Goal: Task Accomplishment & Management: Use online tool/utility

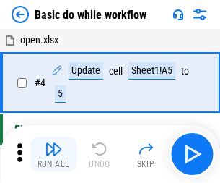
click at [53, 154] on img "button" at bounding box center [53, 148] width 17 height 17
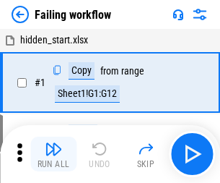
click at [53, 154] on img "button" at bounding box center [53, 148] width 17 height 17
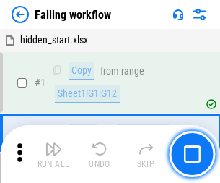
scroll to position [306, 0]
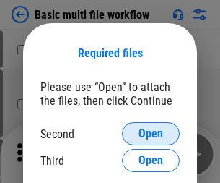
click at [151, 134] on span "Open" at bounding box center [151, 134] width 25 height 12
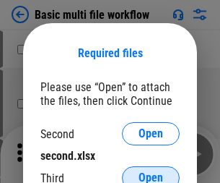
click at [151, 172] on span "Open" at bounding box center [151, 178] width 25 height 12
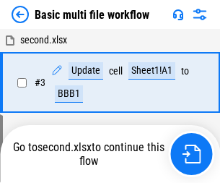
scroll to position [320, 0]
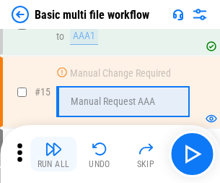
click at [53, 154] on img "button" at bounding box center [53, 148] width 17 height 17
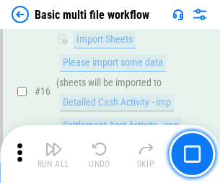
scroll to position [960, 0]
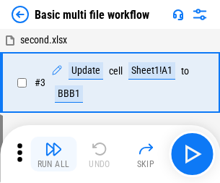
click at [53, 154] on img "button" at bounding box center [53, 148] width 17 height 17
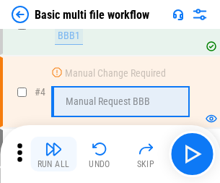
click at [53, 154] on img "button" at bounding box center [53, 148] width 17 height 17
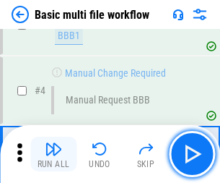
click at [53, 154] on img "button" at bounding box center [53, 148] width 17 height 17
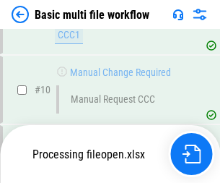
scroll to position [676, 0]
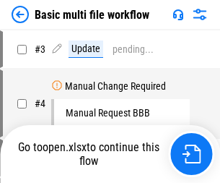
scroll to position [58, 0]
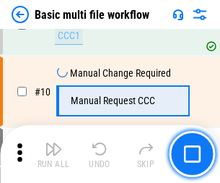
click at [53, 154] on img "button" at bounding box center [53, 148] width 17 height 17
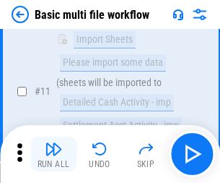
click at [53, 154] on img "button" at bounding box center [53, 148] width 17 height 17
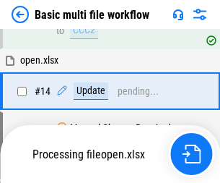
scroll to position [755, 0]
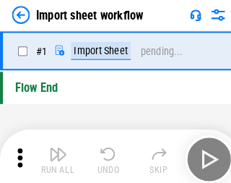
click at [53, 154] on img "button" at bounding box center [56, 148] width 17 height 17
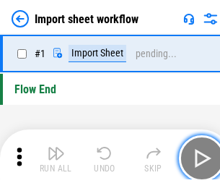
scroll to position [5, 0]
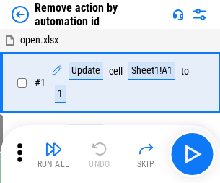
scroll to position [53, 0]
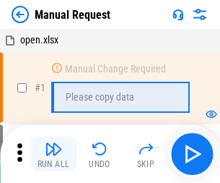
click at [53, 154] on img "button" at bounding box center [53, 148] width 17 height 17
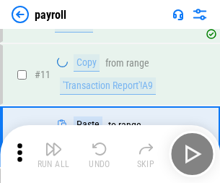
scroll to position [105, 0]
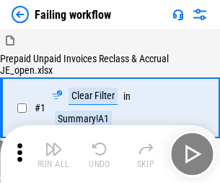
click at [53, 154] on img "button" at bounding box center [53, 148] width 17 height 17
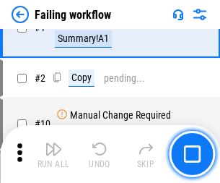
scroll to position [233, 0]
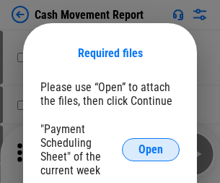
click at [151, 149] on span "Open" at bounding box center [151, 150] width 25 height 12
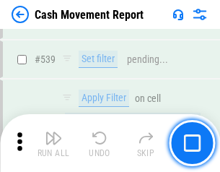
scroll to position [6405, 0]
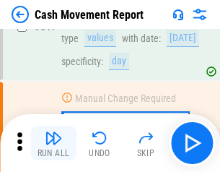
click at [53, 143] on img "button" at bounding box center [53, 137] width 17 height 17
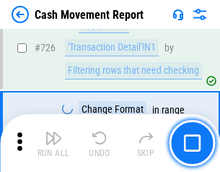
scroll to position [7530, 0]
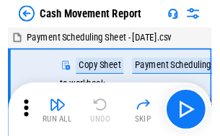
scroll to position [26, 0]
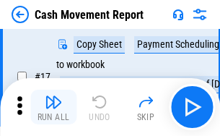
click at [53, 107] on img "button" at bounding box center [53, 101] width 17 height 17
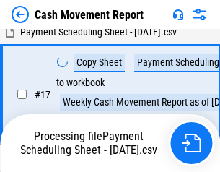
scroll to position [227, 0]
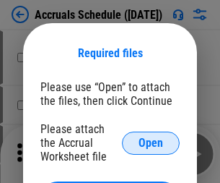
click at [151, 142] on span "Open" at bounding box center [151, 143] width 25 height 12
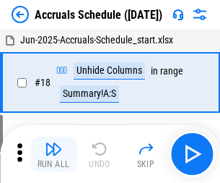
click at [53, 154] on img "button" at bounding box center [53, 148] width 17 height 17
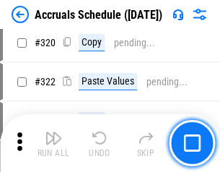
scroll to position [2684, 0]
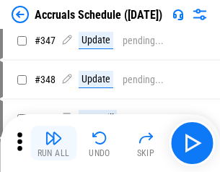
click at [53, 143] on img "button" at bounding box center [53, 137] width 17 height 17
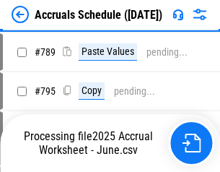
scroll to position [6062, 0]
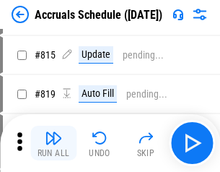
click at [53, 143] on img "button" at bounding box center [53, 137] width 17 height 17
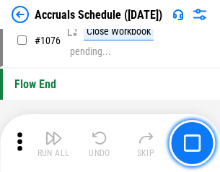
scroll to position [8644, 0]
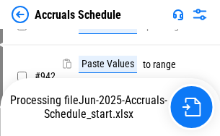
scroll to position [7782, 0]
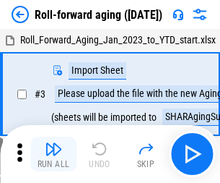
click at [53, 143] on img "button" at bounding box center [53, 148] width 17 height 17
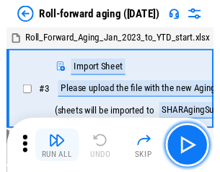
scroll to position [2, 0]
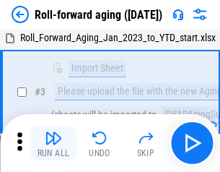
click at [53, 143] on img "button" at bounding box center [53, 137] width 17 height 17
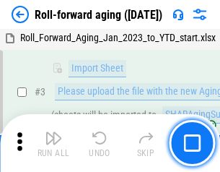
scroll to position [93, 0]
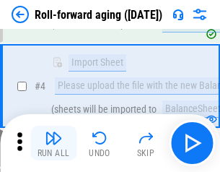
click at [53, 143] on img "button" at bounding box center [53, 137] width 17 height 17
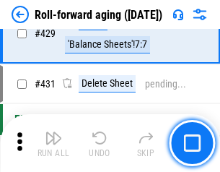
scroll to position [5005, 0]
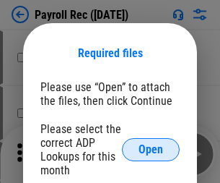
click at [151, 149] on span "Open" at bounding box center [151, 150] width 25 height 12
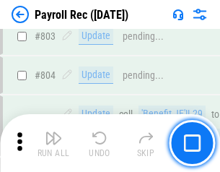
scroll to position [9169, 0]
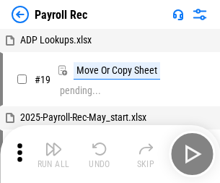
click at [53, 154] on img "button" at bounding box center [53, 148] width 17 height 17
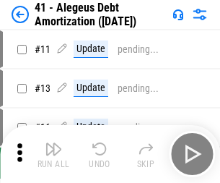
click at [53, 154] on img "button" at bounding box center [53, 148] width 17 height 17
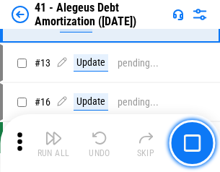
scroll to position [178, 0]
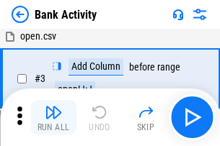
click at [53, 118] on img "button" at bounding box center [53, 112] width 17 height 17
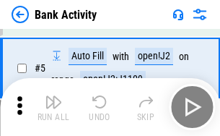
scroll to position [76, 0]
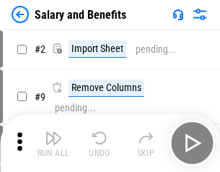
scroll to position [19, 0]
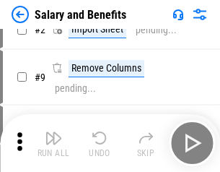
click at [53, 143] on img "button" at bounding box center [53, 137] width 17 height 17
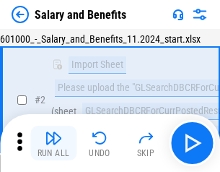
click at [53, 143] on img "button" at bounding box center [53, 137] width 17 height 17
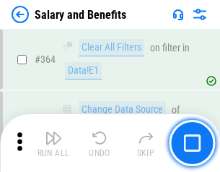
scroll to position [6796, 0]
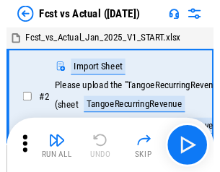
scroll to position [19, 0]
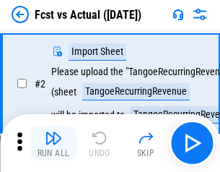
click at [53, 143] on img "button" at bounding box center [53, 137] width 17 height 17
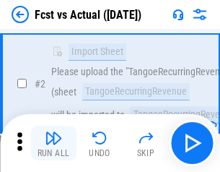
click at [53, 143] on img "button" at bounding box center [53, 137] width 17 height 17
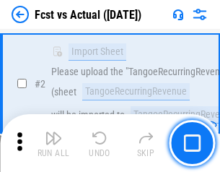
scroll to position [135, 0]
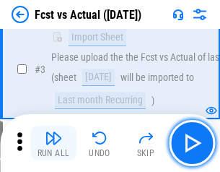
click at [53, 143] on img "button" at bounding box center [53, 137] width 17 height 17
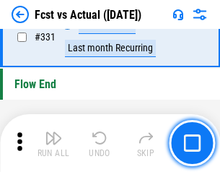
scroll to position [6908, 0]
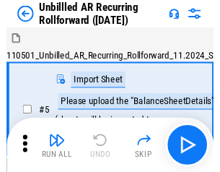
scroll to position [31, 0]
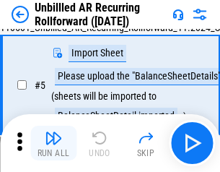
click at [53, 143] on img "button" at bounding box center [53, 137] width 17 height 17
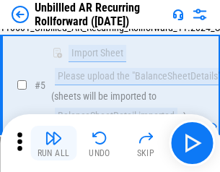
click at [53, 143] on img "button" at bounding box center [53, 137] width 17 height 17
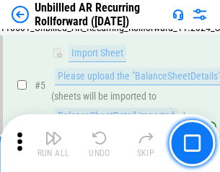
scroll to position [136, 0]
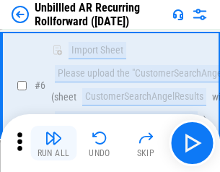
click at [53, 143] on img "button" at bounding box center [53, 137] width 17 height 17
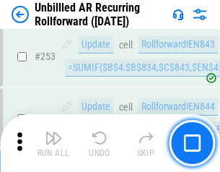
scroll to position [4902, 0]
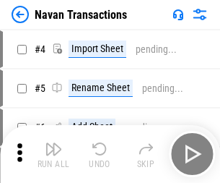
click at [53, 143] on img "button" at bounding box center [53, 148] width 17 height 17
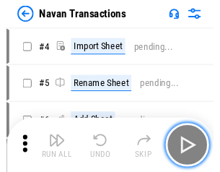
scroll to position [23, 0]
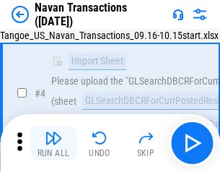
click at [53, 143] on img "button" at bounding box center [53, 137] width 17 height 17
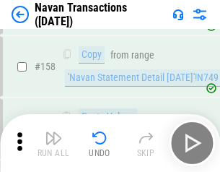
scroll to position [4679, 0]
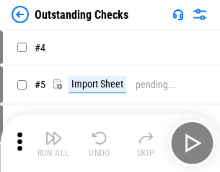
click at [53, 143] on img "button" at bounding box center [53, 137] width 17 height 17
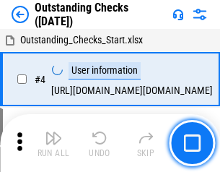
scroll to position [61, 0]
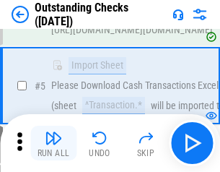
click at [53, 143] on img "button" at bounding box center [53, 137] width 17 height 17
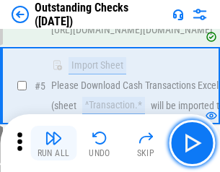
scroll to position [151, 0]
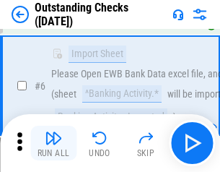
click at [53, 143] on img "button" at bounding box center [53, 137] width 17 height 17
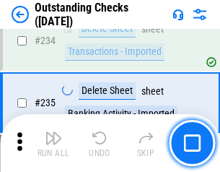
scroll to position [4382, 0]
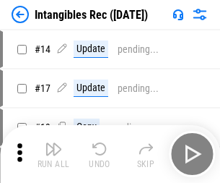
click at [53, 154] on img "button" at bounding box center [53, 148] width 17 height 17
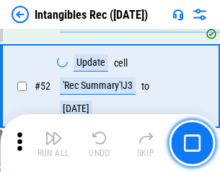
scroll to position [562, 0]
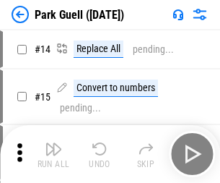
click at [53, 143] on img "button" at bounding box center [53, 148] width 17 height 17
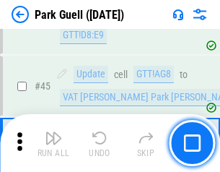
scroll to position [1805, 0]
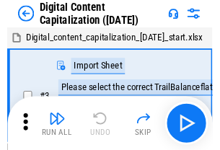
scroll to position [42, 0]
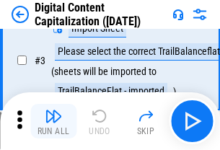
click at [53, 121] on img "button" at bounding box center [53, 116] width 17 height 17
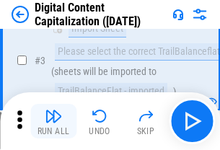
click at [53, 121] on img "button" at bounding box center [53, 116] width 17 height 17
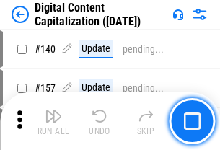
scroll to position [1531, 0]
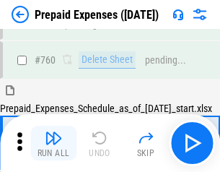
click at [53, 143] on img "button" at bounding box center [53, 137] width 17 height 17
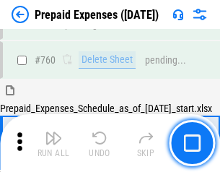
scroll to position [4000, 0]
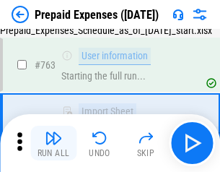
click at [53, 143] on img "button" at bounding box center [53, 137] width 17 height 17
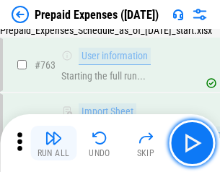
scroll to position [4085, 0]
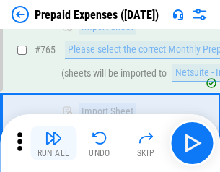
click at [53, 143] on img "button" at bounding box center [53, 137] width 17 height 17
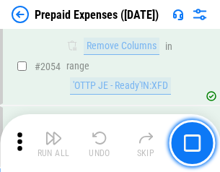
scroll to position [15086, 0]
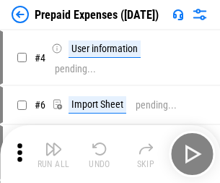
click at [53, 154] on img "button" at bounding box center [53, 148] width 17 height 17
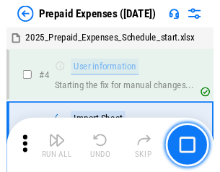
scroll to position [64, 0]
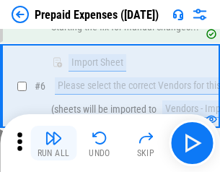
click at [53, 143] on img "button" at bounding box center [53, 137] width 17 height 17
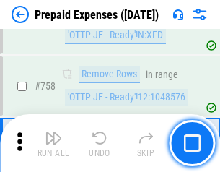
scroll to position [5142, 0]
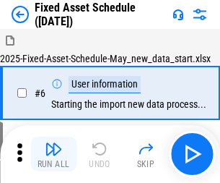
click at [53, 154] on img "button" at bounding box center [53, 148] width 17 height 17
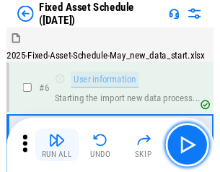
scroll to position [78, 0]
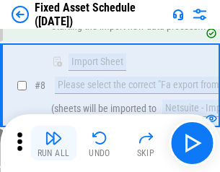
click at [53, 143] on img "button" at bounding box center [53, 137] width 17 height 17
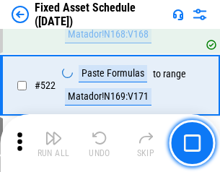
scroll to position [5016, 0]
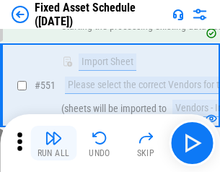
click at [53, 143] on img "button" at bounding box center [53, 137] width 17 height 17
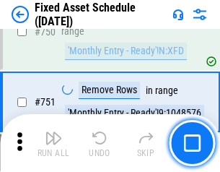
scroll to position [7036, 0]
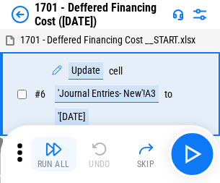
click at [53, 154] on img "button" at bounding box center [53, 148] width 17 height 17
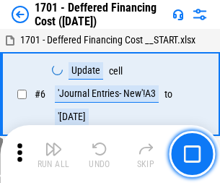
scroll to position [173, 0]
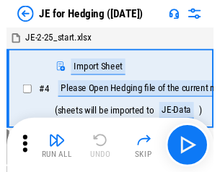
scroll to position [2, 0]
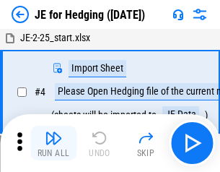
click at [53, 143] on img "button" at bounding box center [53, 137] width 17 height 17
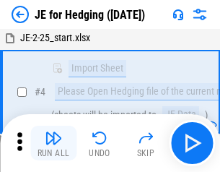
click at [53, 143] on img "button" at bounding box center [53, 137] width 17 height 17
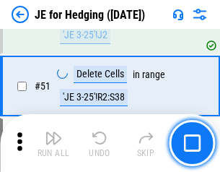
scroll to position [935, 0]
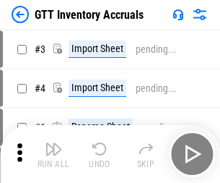
click at [53, 143] on img "button" at bounding box center [53, 148] width 17 height 17
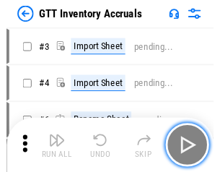
scroll to position [2, 0]
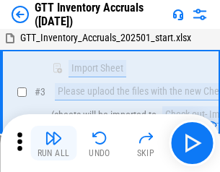
click at [53, 143] on img "button" at bounding box center [53, 137] width 17 height 17
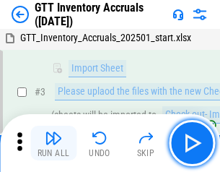
scroll to position [93, 0]
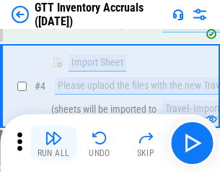
click at [53, 143] on img "button" at bounding box center [53, 137] width 17 height 17
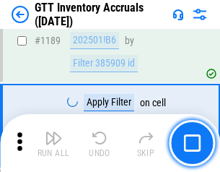
scroll to position [11785, 0]
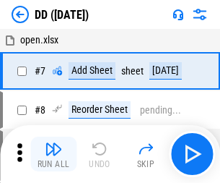
click at [53, 154] on img "button" at bounding box center [53, 148] width 17 height 17
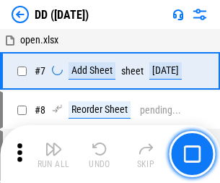
scroll to position [139, 0]
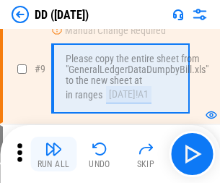
click at [53, 154] on img "button" at bounding box center [53, 148] width 17 height 17
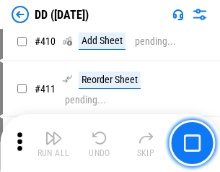
scroll to position [6457, 0]
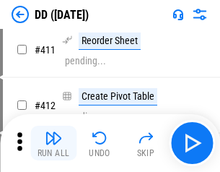
click at [53, 143] on img "button" at bounding box center [53, 137] width 17 height 17
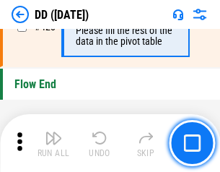
scroll to position [6907, 0]
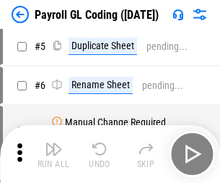
click at [53, 154] on img "button" at bounding box center [53, 148] width 17 height 17
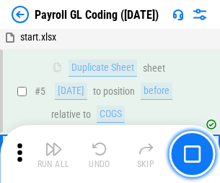
scroll to position [173, 0]
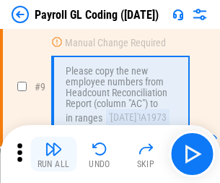
click at [53, 154] on img "button" at bounding box center [53, 148] width 17 height 17
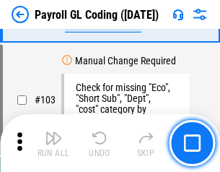
scroll to position [3386, 0]
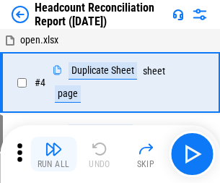
click at [53, 154] on img "button" at bounding box center [53, 148] width 17 height 17
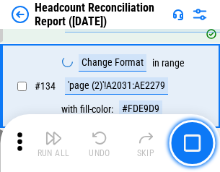
scroll to position [1735, 0]
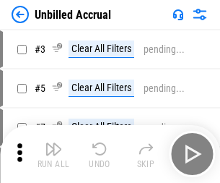
click at [53, 154] on img "button" at bounding box center [53, 148] width 17 height 17
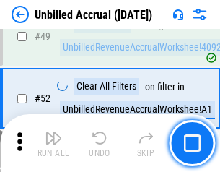
scroll to position [1309, 0]
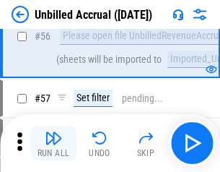
click at [53, 143] on img "button" at bounding box center [53, 137] width 17 height 17
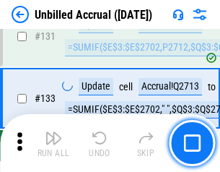
scroll to position [4299, 0]
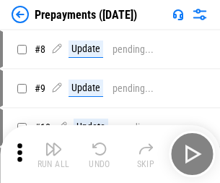
click at [53, 154] on img "button" at bounding box center [53, 148] width 17 height 17
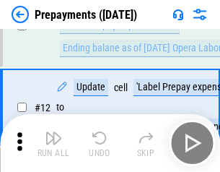
scroll to position [90, 0]
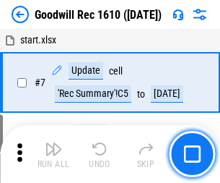
scroll to position [247, 0]
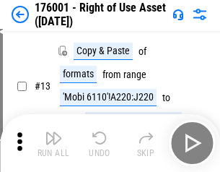
scroll to position [93, 0]
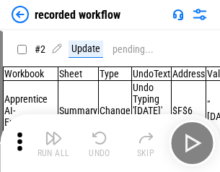
click at [53, 143] on img "button" at bounding box center [53, 137] width 17 height 17
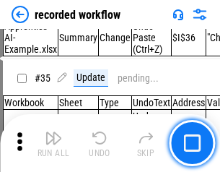
scroll to position [4511, 0]
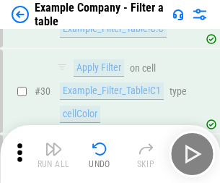
scroll to position [1321, 0]
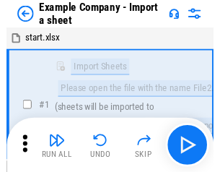
scroll to position [22, 0]
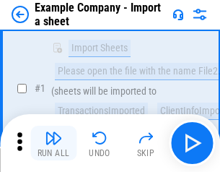
click at [53, 143] on img "button" at bounding box center [53, 137] width 17 height 17
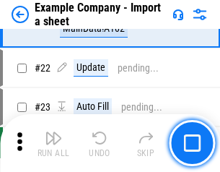
scroll to position [319, 0]
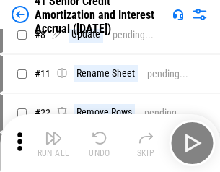
click at [53, 143] on img "button" at bounding box center [53, 137] width 17 height 17
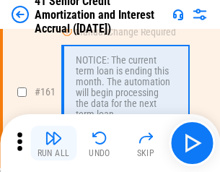
click at [53, 143] on img "button" at bounding box center [53, 137] width 17 height 17
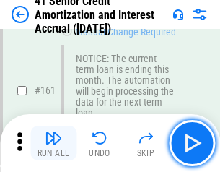
scroll to position [1544, 0]
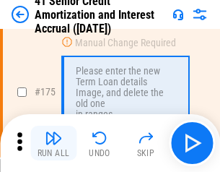
click at [53, 143] on img "button" at bounding box center [53, 137] width 17 height 17
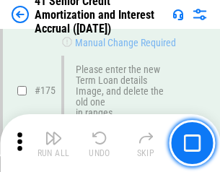
scroll to position [1690, 0]
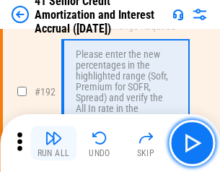
click at [53, 143] on img "button" at bounding box center [53, 137] width 17 height 17
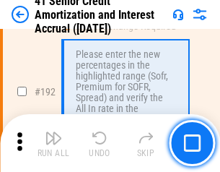
scroll to position [1842, 0]
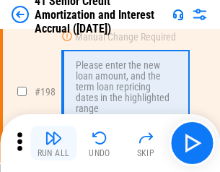
click at [53, 143] on img "button" at bounding box center [53, 137] width 17 height 17
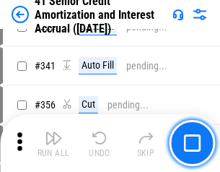
scroll to position [3687, 0]
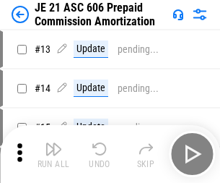
click at [53, 143] on img "button" at bounding box center [53, 148] width 17 height 17
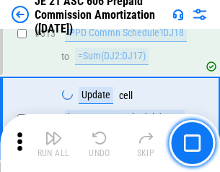
scroll to position [2695, 0]
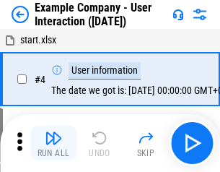
click at [53, 143] on img "button" at bounding box center [53, 137] width 17 height 17
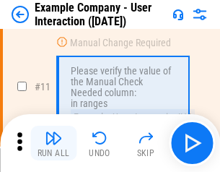
click at [53, 143] on img "button" at bounding box center [53, 137] width 17 height 17
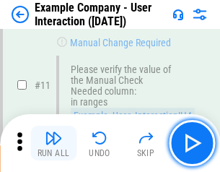
scroll to position [312, 0]
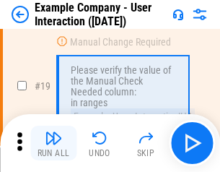
click at [53, 143] on img "button" at bounding box center [53, 137] width 17 height 17
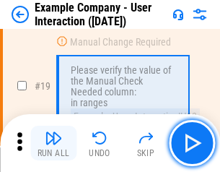
click at [53, 143] on img "button" at bounding box center [53, 137] width 17 height 17
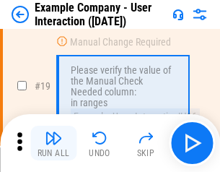
click at [53, 143] on img "button" at bounding box center [53, 137] width 17 height 17
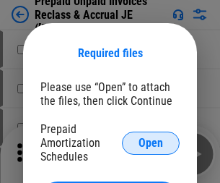
click at [151, 142] on span "Open" at bounding box center [151, 143] width 25 height 12
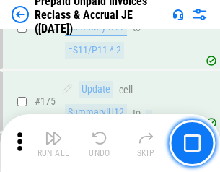
scroll to position [1948, 0]
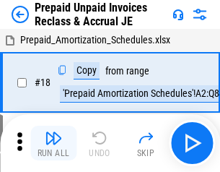
click at [53, 143] on img "button" at bounding box center [53, 137] width 17 height 17
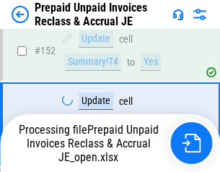
scroll to position [1046, 0]
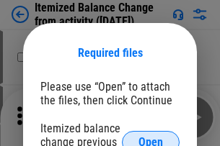
click at [151, 137] on span "Open" at bounding box center [151, 143] width 25 height 12
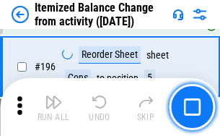
scroll to position [2778, 0]
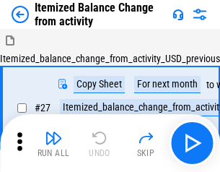
scroll to position [22, 0]
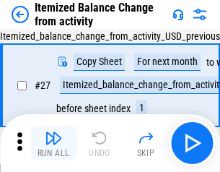
click at [53, 143] on img "button" at bounding box center [53, 137] width 17 height 17
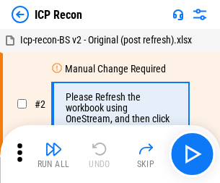
scroll to position [6, 0]
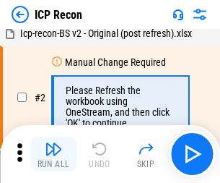
click at [53, 154] on img "button" at bounding box center [53, 148] width 17 height 17
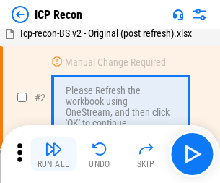
click at [53, 154] on img "button" at bounding box center [53, 148] width 17 height 17
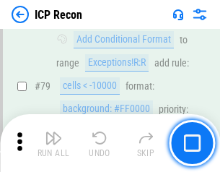
scroll to position [1414, 0]
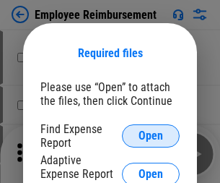
click at [151, 136] on span "Open" at bounding box center [151, 136] width 25 height 12
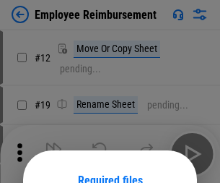
scroll to position [127, 0]
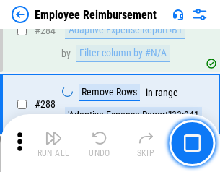
scroll to position [3923, 0]
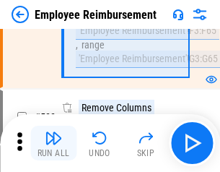
click at [53, 143] on img "button" at bounding box center [53, 137] width 17 height 17
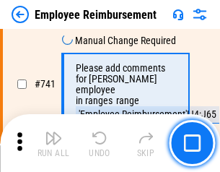
scroll to position [10125, 0]
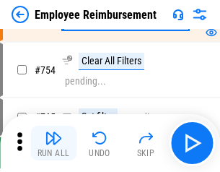
click at [53, 143] on img "button" at bounding box center [53, 137] width 17 height 17
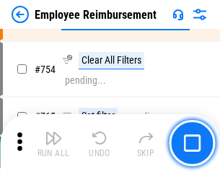
click at [53, 143] on img "button" at bounding box center [53, 137] width 17 height 17
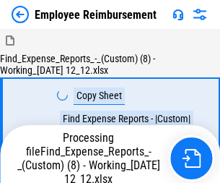
scroll to position [49, 0]
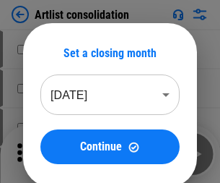
click at [53, 154] on img "button" at bounding box center [53, 148] width 17 height 17
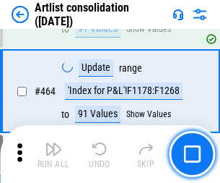
scroll to position [6319, 0]
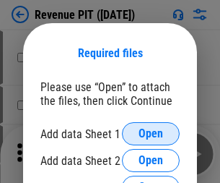
click at [151, 134] on span "Open" at bounding box center [151, 134] width 25 height 12
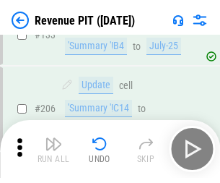
scroll to position [1466, 0]
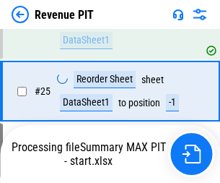
scroll to position [662, 0]
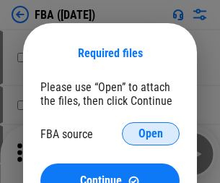
click at [151, 134] on span "Open" at bounding box center [151, 134] width 25 height 12
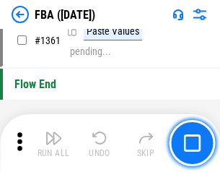
scroll to position [15499, 0]
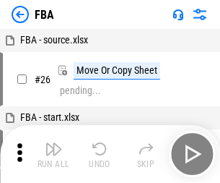
scroll to position [14, 0]
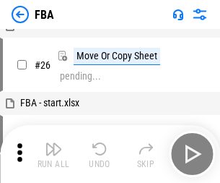
click at [53, 154] on img "button" at bounding box center [53, 148] width 17 height 17
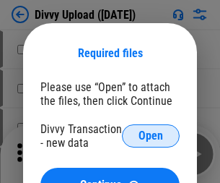
click at [151, 136] on span "Open" at bounding box center [151, 136] width 25 height 12
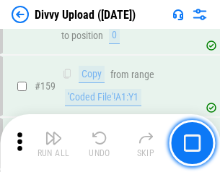
scroll to position [1495, 0]
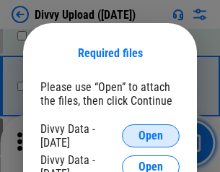
click at [151, 136] on span "Open" at bounding box center [151, 136] width 25 height 12
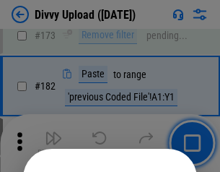
scroll to position [1620, 0]
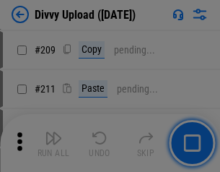
scroll to position [2451, 0]
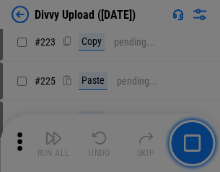
scroll to position [2880, 0]
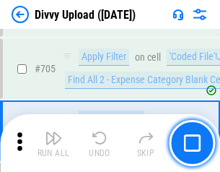
scroll to position [9873, 0]
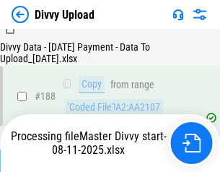
scroll to position [1699, 0]
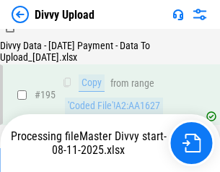
scroll to position [2017, 0]
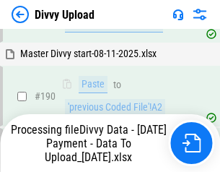
scroll to position [1933, 0]
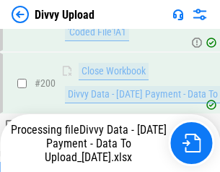
scroll to position [2263, 0]
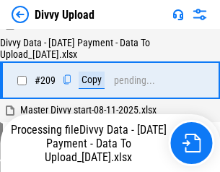
scroll to position [2653, 0]
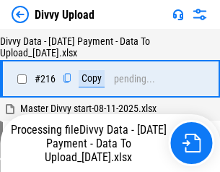
scroll to position [2972, 0]
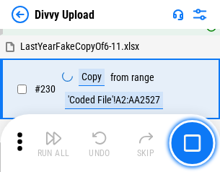
scroll to position [3581, 0]
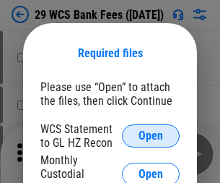
click at [151, 136] on span "Open" at bounding box center [151, 136] width 25 height 12
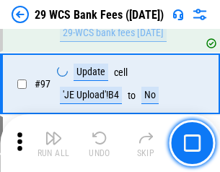
scroll to position [1406, 0]
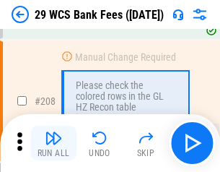
click img "button"
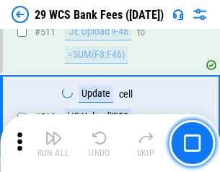
scroll to position [7261, 0]
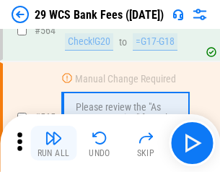
click img "button"
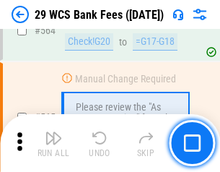
scroll to position [7805, 0]
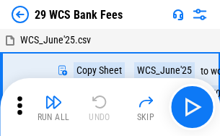
scroll to position [26, 0]
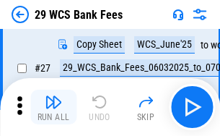
click at [53, 107] on img "button" at bounding box center [53, 101] width 17 height 17
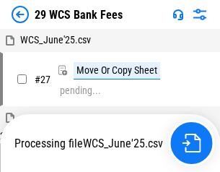
scroll to position [8, 0]
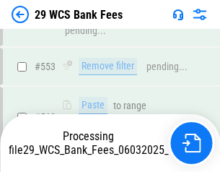
scroll to position [7789, 0]
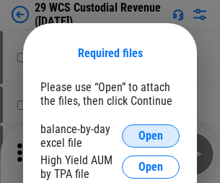
click at [151, 136] on span "Open" at bounding box center [151, 136] width 25 height 12
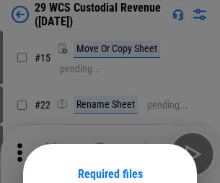
scroll to position [121, 0]
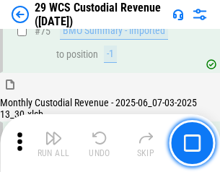
scroll to position [1507, 0]
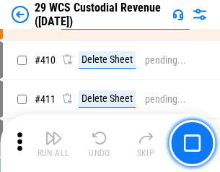
click at [53, 143] on img "button" at bounding box center [53, 137] width 17 height 17
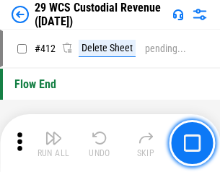
scroll to position [6892, 0]
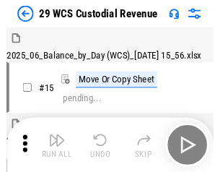
scroll to position [35, 0]
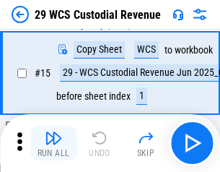
click at [53, 143] on img "button" at bounding box center [53, 137] width 17 height 17
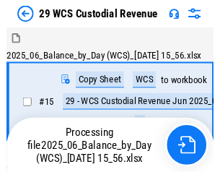
scroll to position [27, 0]
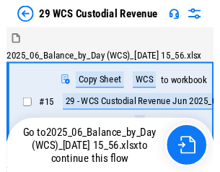
scroll to position [27, 0]
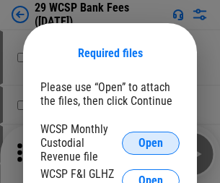
click at [151, 142] on span "Open" at bounding box center [151, 143] width 25 height 12
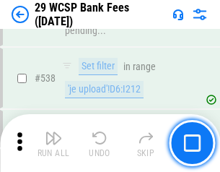
scroll to position [5545, 0]
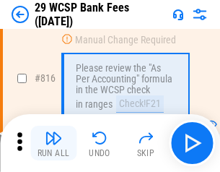
click at [53, 143] on img "button" at bounding box center [53, 137] width 17 height 17
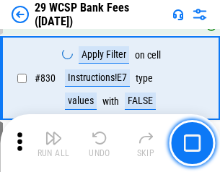
scroll to position [9157, 0]
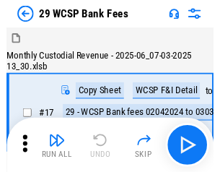
scroll to position [35, 0]
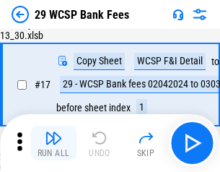
click at [53, 143] on img "button" at bounding box center [53, 137] width 17 height 17
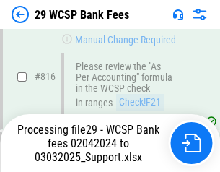
scroll to position [8800, 0]
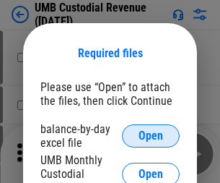
click at [151, 136] on span "Open" at bounding box center [151, 136] width 25 height 12
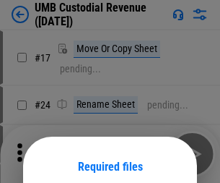
scroll to position [113, 0]
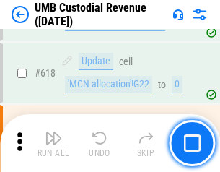
scroll to position [7435, 0]
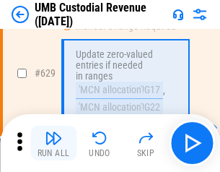
click at [53, 143] on img "button" at bounding box center [53, 137] width 17 height 17
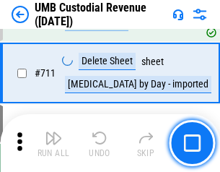
scroll to position [8785, 0]
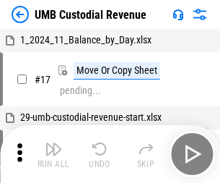
scroll to position [11, 0]
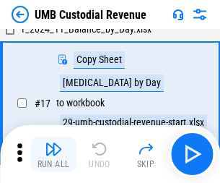
click at [53, 154] on img "button" at bounding box center [53, 148] width 17 height 17
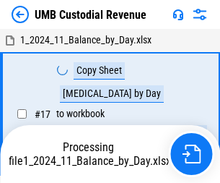
scroll to position [11, 0]
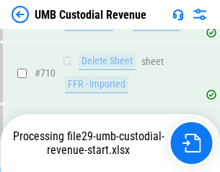
scroll to position [8752, 0]
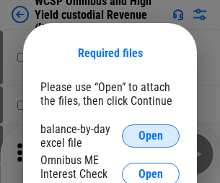
click at [151, 136] on span "Open" at bounding box center [151, 136] width 25 height 12
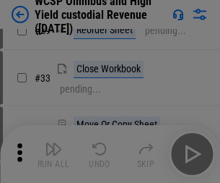
scroll to position [330, 0]
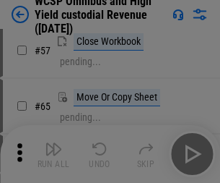
scroll to position [629, 0]
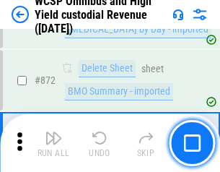
scroll to position [12214, 0]
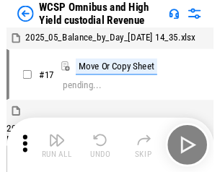
scroll to position [8, 0]
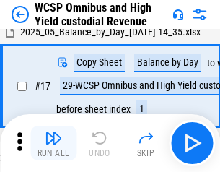
click at [53, 143] on img "button" at bounding box center [53, 137] width 17 height 17
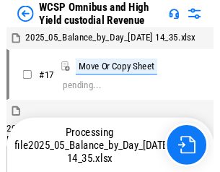
scroll to position [8, 0]
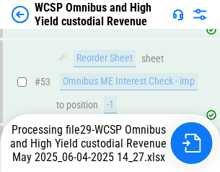
scroll to position [1055, 0]
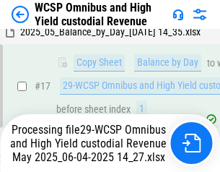
scroll to position [300, 0]
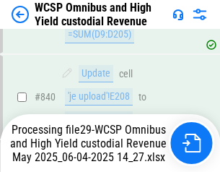
scroll to position [12057, 0]
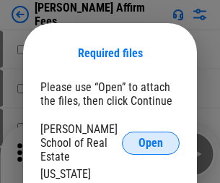
click at [151, 137] on span "Open" at bounding box center [151, 143] width 25 height 12
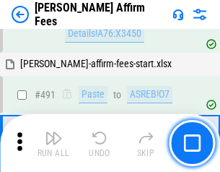
scroll to position [3924, 0]
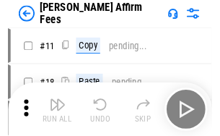
scroll to position [14, 0]
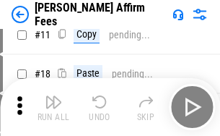
click at [53, 107] on img "button" at bounding box center [53, 101] width 17 height 17
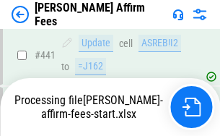
scroll to position [3785, 0]
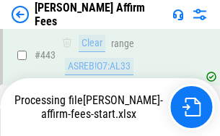
scroll to position [3807, 0]
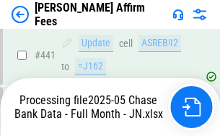
scroll to position [3785, 0]
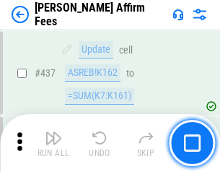
scroll to position [3767, 0]
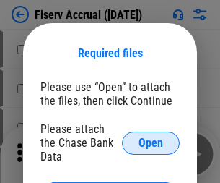
click at [151, 137] on span "Open" at bounding box center [151, 143] width 25 height 12
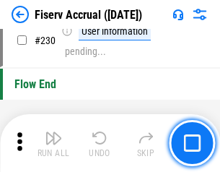
scroll to position [4573, 0]
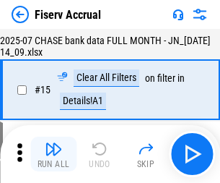
click at [53, 154] on img "button" at bounding box center [53, 148] width 17 height 17
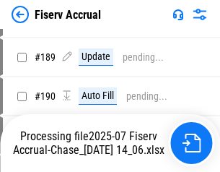
scroll to position [3794, 0]
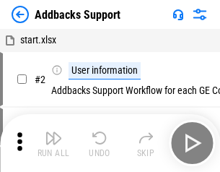
click at [53, 143] on img "button" at bounding box center [53, 137] width 17 height 17
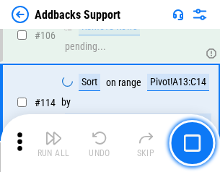
scroll to position [1051, 0]
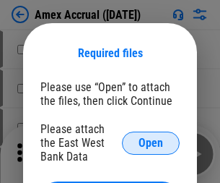
click at [151, 142] on span "Open" at bounding box center [151, 143] width 25 height 12
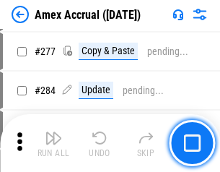
scroll to position [3850, 0]
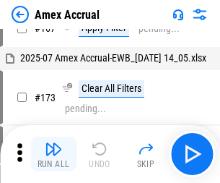
click at [53, 154] on img "button" at bounding box center [53, 148] width 17 height 17
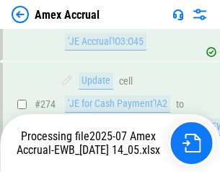
scroll to position [4301, 0]
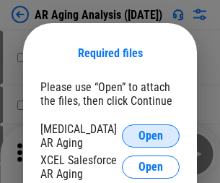
click at [151, 134] on span "Open" at bounding box center [151, 136] width 25 height 12
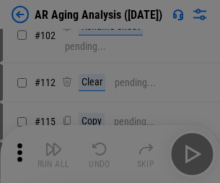
scroll to position [198, 0]
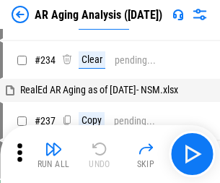
scroll to position [14, 0]
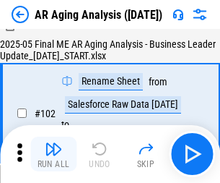
click at [53, 154] on img "button" at bounding box center [53, 148] width 17 height 17
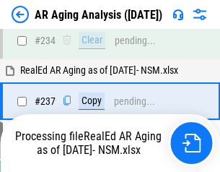
scroll to position [2237, 0]
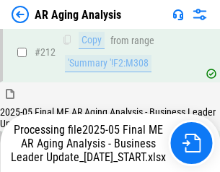
scroll to position [2220, 0]
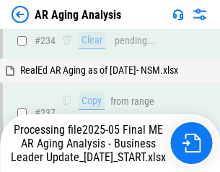
scroll to position [2280, 0]
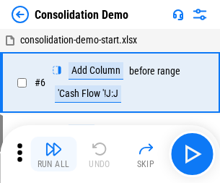
click at [53, 154] on img "button" at bounding box center [53, 148] width 17 height 17
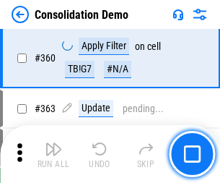
scroll to position [4837, 0]
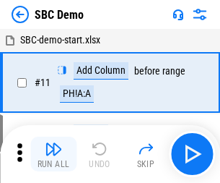
click at [53, 154] on img "button" at bounding box center [53, 148] width 17 height 17
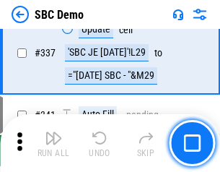
scroll to position [3797, 0]
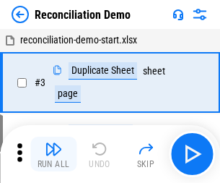
click at [53, 154] on img "button" at bounding box center [53, 148] width 17 height 17
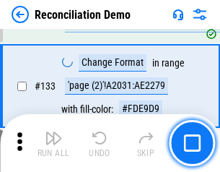
scroll to position [1714, 0]
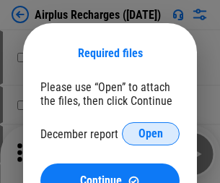
click at [151, 134] on span "Open" at bounding box center [151, 134] width 25 height 12
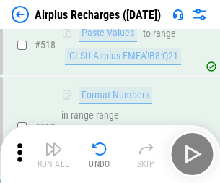
scroll to position [6210, 0]
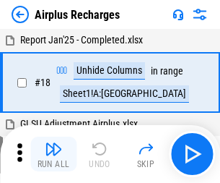
click at [53, 154] on img "button" at bounding box center [53, 148] width 17 height 17
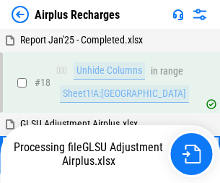
scroll to position [64, 0]
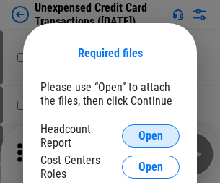
click at [151, 136] on span "Open" at bounding box center [151, 136] width 25 height 12
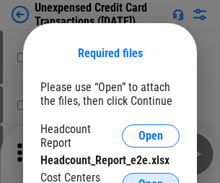
click at [151, 178] on span "Open" at bounding box center [151, 184] width 25 height 12
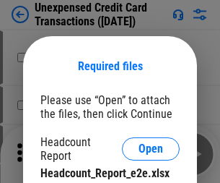
scroll to position [13, 0]
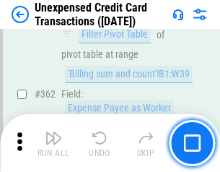
scroll to position [3711, 0]
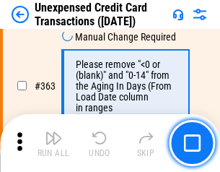
click at [53, 143] on img "button" at bounding box center [53, 137] width 17 height 17
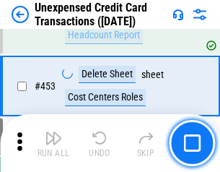
scroll to position [4922, 0]
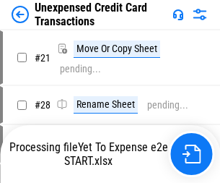
scroll to position [17, 0]
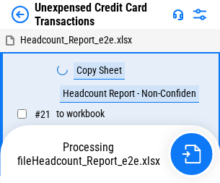
scroll to position [17, 0]
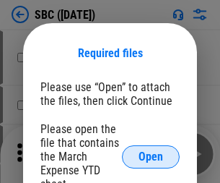
click at [151, 156] on span "Open" at bounding box center [151, 157] width 25 height 12
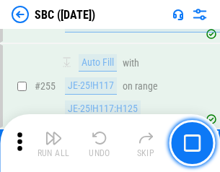
scroll to position [2820, 0]
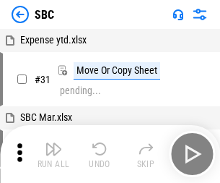
scroll to position [14, 0]
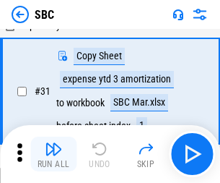
click at [53, 154] on img "button" at bounding box center [53, 148] width 17 height 17
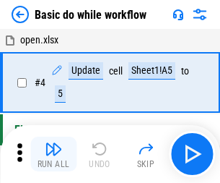
click at [53, 154] on img "button" at bounding box center [53, 148] width 17 height 17
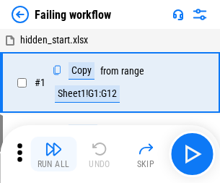
click at [53, 154] on img "button" at bounding box center [53, 148] width 17 height 17
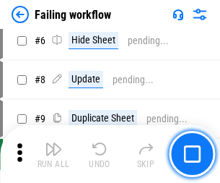
scroll to position [306, 0]
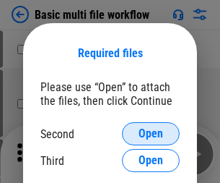
click at [151, 134] on span "Open" at bounding box center [151, 134] width 25 height 12
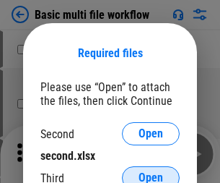
click at [151, 172] on span "Open" at bounding box center [151, 178] width 25 height 12
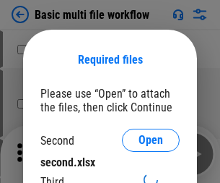
scroll to position [6, 0]
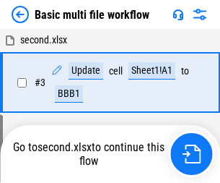
scroll to position [320, 0]
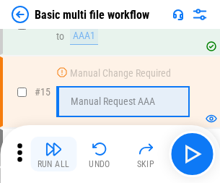
click at [53, 154] on img "button" at bounding box center [53, 148] width 17 height 17
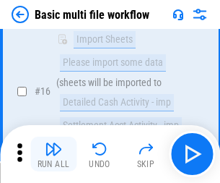
click at [53, 154] on img "button" at bounding box center [53, 148] width 17 height 17
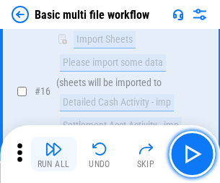
scroll to position [960, 0]
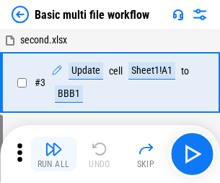
click at [53, 154] on img "button" at bounding box center [53, 148] width 17 height 17
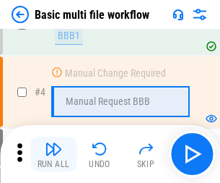
click at [53, 154] on img "button" at bounding box center [53, 148] width 17 height 17
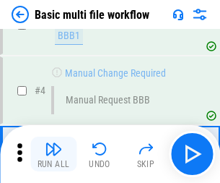
click at [53, 154] on img "button" at bounding box center [53, 148] width 17 height 17
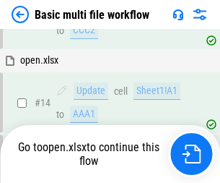
scroll to position [859, 0]
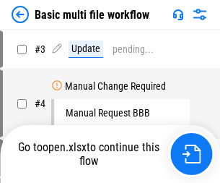
scroll to position [58, 0]
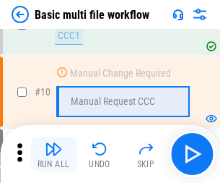
click at [53, 154] on img "button" at bounding box center [53, 148] width 17 height 17
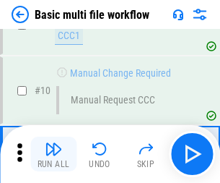
click at [53, 154] on img "button" at bounding box center [53, 148] width 17 height 17
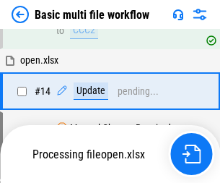
scroll to position [755, 0]
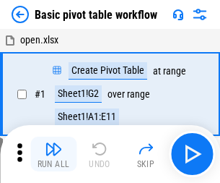
click at [53, 154] on img "button" at bounding box center [53, 148] width 17 height 17
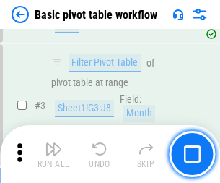
scroll to position [346, 0]
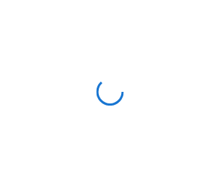
scroll to position [5, 0]
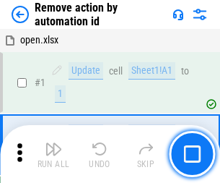
scroll to position [53, 0]
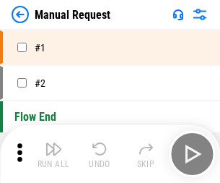
click at [53, 154] on img "button" at bounding box center [53, 148] width 17 height 17
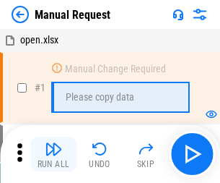
click at [53, 154] on img "button" at bounding box center [53, 148] width 17 height 17
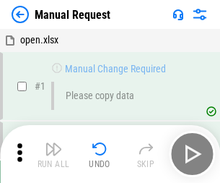
scroll to position [49, 0]
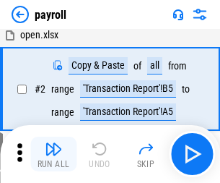
click at [53, 154] on img "button" at bounding box center [53, 148] width 17 height 17
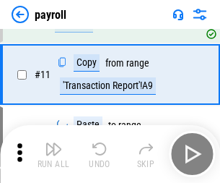
scroll to position [105, 0]
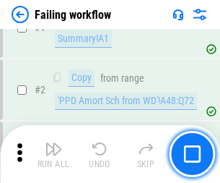
scroll to position [233, 0]
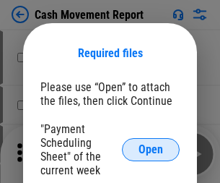
click at [151, 149] on span "Open" at bounding box center [151, 150] width 25 height 12
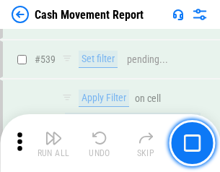
scroll to position [6405, 0]
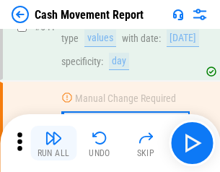
click at [53, 143] on img "button" at bounding box center [53, 137] width 17 height 17
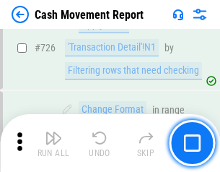
scroll to position [7530, 0]
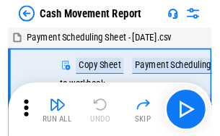
scroll to position [26, 0]
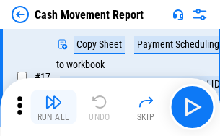
click at [53, 107] on img "button" at bounding box center [53, 101] width 17 height 17
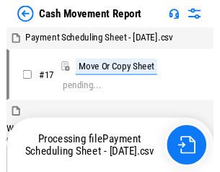
scroll to position [8, 0]
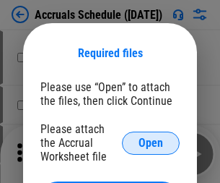
click at [151, 142] on span "Open" at bounding box center [151, 143] width 25 height 12
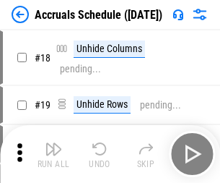
click at [53, 154] on img "button" at bounding box center [53, 148] width 17 height 17
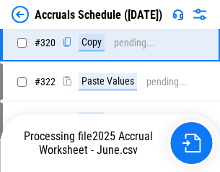
scroll to position [2684, 0]
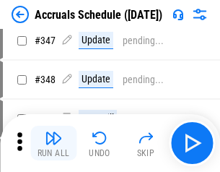
click at [53, 143] on img "button" at bounding box center [53, 137] width 17 height 17
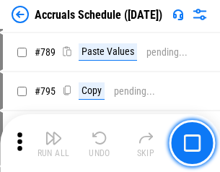
scroll to position [6062, 0]
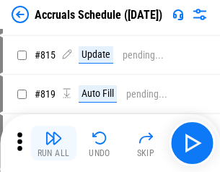
click at [53, 143] on img "button" at bounding box center [53, 137] width 17 height 17
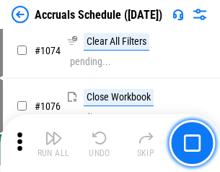
scroll to position [8644, 0]
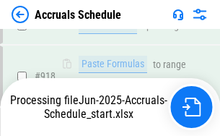
scroll to position [7629, 0]
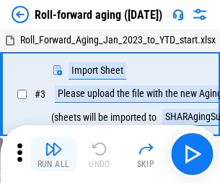
click at [53, 143] on img "button" at bounding box center [53, 148] width 17 height 17
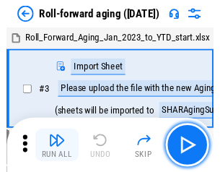
scroll to position [2, 0]
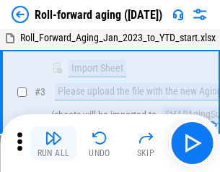
click at [53, 143] on img "button" at bounding box center [53, 137] width 17 height 17
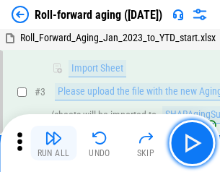
scroll to position [93, 0]
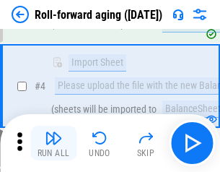
click at [53, 143] on img "button" at bounding box center [53, 137] width 17 height 17
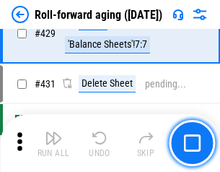
scroll to position [5005, 0]
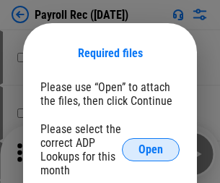
click at [151, 149] on span "Open" at bounding box center [151, 150] width 25 height 12
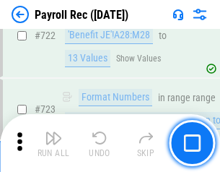
scroll to position [8266, 0]
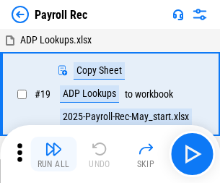
click at [53, 154] on img "button" at bounding box center [53, 148] width 17 height 17
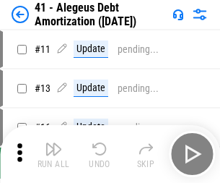
click at [53, 154] on img "button" at bounding box center [53, 148] width 17 height 17
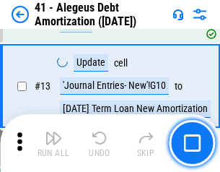
scroll to position [178, 0]
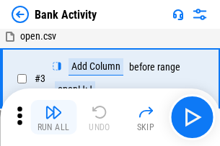
click at [53, 118] on img "button" at bounding box center [53, 112] width 17 height 17
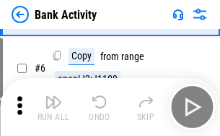
scroll to position [76, 0]
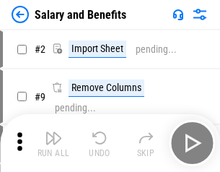
click at [53, 143] on img "button" at bounding box center [53, 137] width 17 height 17
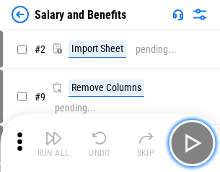
scroll to position [19, 0]
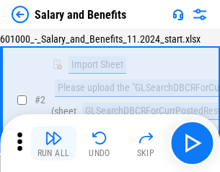
click at [53, 143] on img "button" at bounding box center [53, 137] width 17 height 17
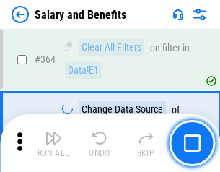
scroll to position [6796, 0]
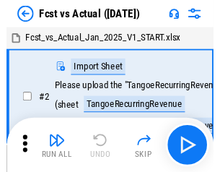
scroll to position [19, 0]
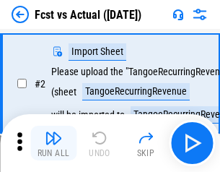
click at [53, 143] on img "button" at bounding box center [53, 137] width 17 height 17
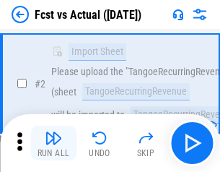
click at [53, 143] on img "button" at bounding box center [53, 137] width 17 height 17
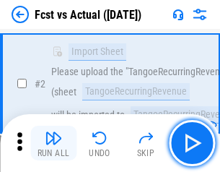
scroll to position [135, 0]
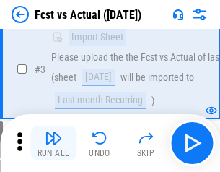
click at [53, 143] on img "button" at bounding box center [53, 137] width 17 height 17
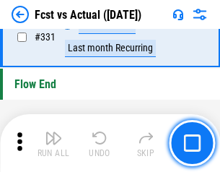
scroll to position [6908, 0]
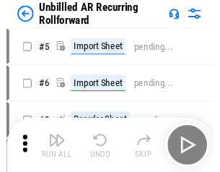
scroll to position [31, 0]
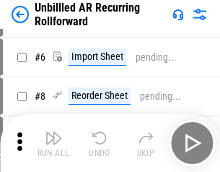
click at [53, 143] on img "button" at bounding box center [53, 137] width 17 height 17
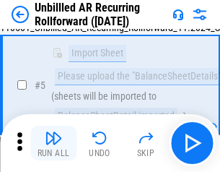
click at [53, 143] on img "button" at bounding box center [53, 137] width 17 height 17
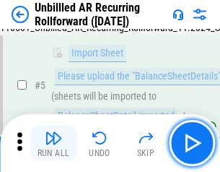
scroll to position [136, 0]
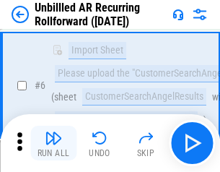
click at [53, 143] on img "button" at bounding box center [53, 137] width 17 height 17
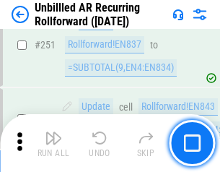
scroll to position [4902, 0]
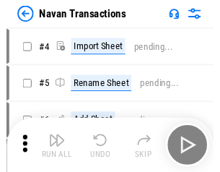
scroll to position [23, 0]
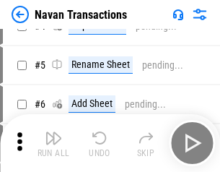
click at [53, 143] on img "button" at bounding box center [53, 137] width 17 height 17
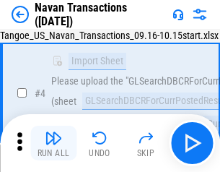
click at [53, 143] on img "button" at bounding box center [53, 137] width 17 height 17
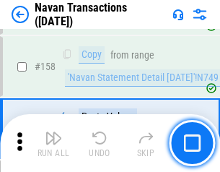
scroll to position [4679, 0]
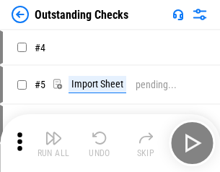
click at [53, 143] on img "button" at bounding box center [53, 137] width 17 height 17
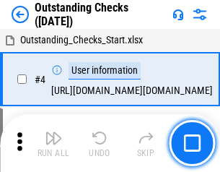
scroll to position [61, 0]
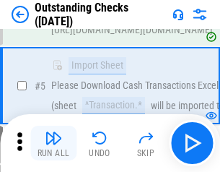
click at [53, 143] on img "button" at bounding box center [53, 137] width 17 height 17
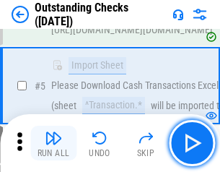
scroll to position [151, 0]
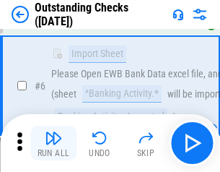
click at [53, 143] on img "button" at bounding box center [53, 137] width 17 height 17
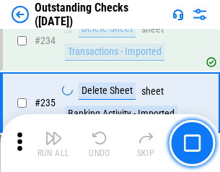
scroll to position [4382, 0]
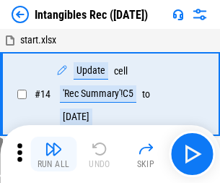
click at [53, 154] on img "button" at bounding box center [53, 148] width 17 height 17
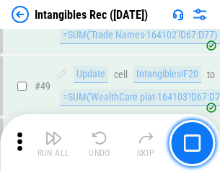
scroll to position [562, 0]
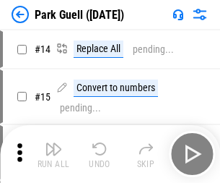
click at [53, 143] on img "button" at bounding box center [53, 148] width 17 height 17
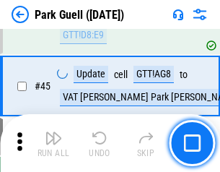
scroll to position [1805, 0]
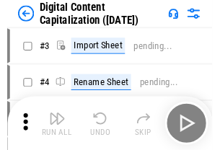
scroll to position [42, 0]
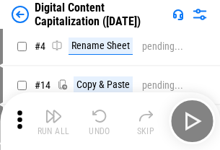
click at [53, 121] on img "button" at bounding box center [53, 116] width 17 height 17
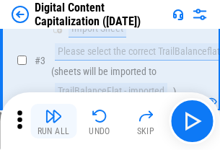
click at [53, 121] on img "button" at bounding box center [53, 116] width 17 height 17
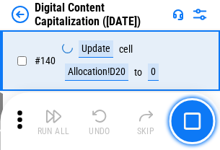
scroll to position [1531, 0]
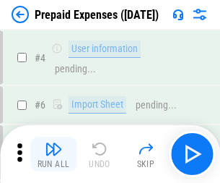
click at [53, 143] on img "button" at bounding box center [53, 148] width 17 height 17
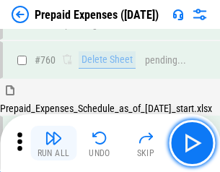
scroll to position [4000, 0]
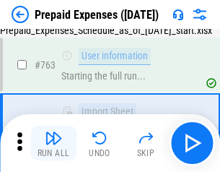
click at [53, 143] on img "button" at bounding box center [53, 137] width 17 height 17
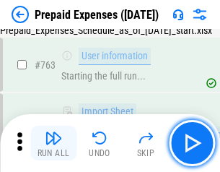
scroll to position [4085, 0]
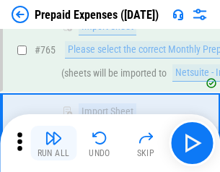
click at [53, 143] on img "button" at bounding box center [53, 137] width 17 height 17
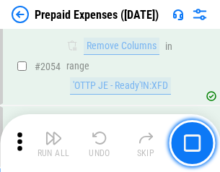
scroll to position [15086, 0]
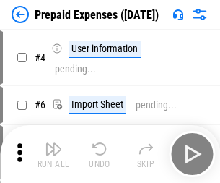
click at [53, 154] on img "button" at bounding box center [53, 148] width 17 height 17
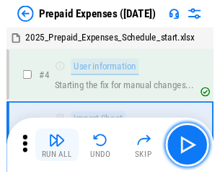
scroll to position [64, 0]
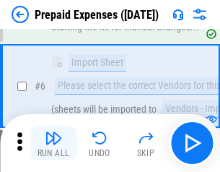
click at [53, 143] on img "button" at bounding box center [53, 137] width 17 height 17
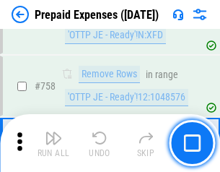
scroll to position [5142, 0]
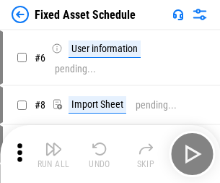
click at [53, 154] on img "button" at bounding box center [53, 148] width 17 height 17
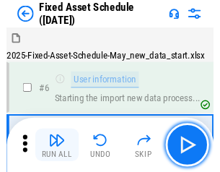
scroll to position [78, 0]
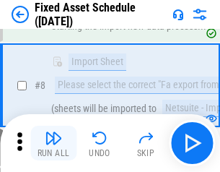
click at [53, 143] on img "button" at bounding box center [53, 137] width 17 height 17
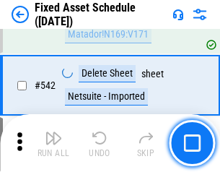
scroll to position [5145, 0]
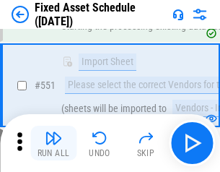
click at [53, 143] on img "button" at bounding box center [53, 137] width 17 height 17
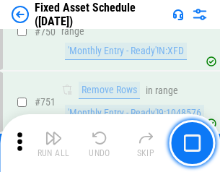
scroll to position [7036, 0]
